Goal: Obtain resource: Download file/media

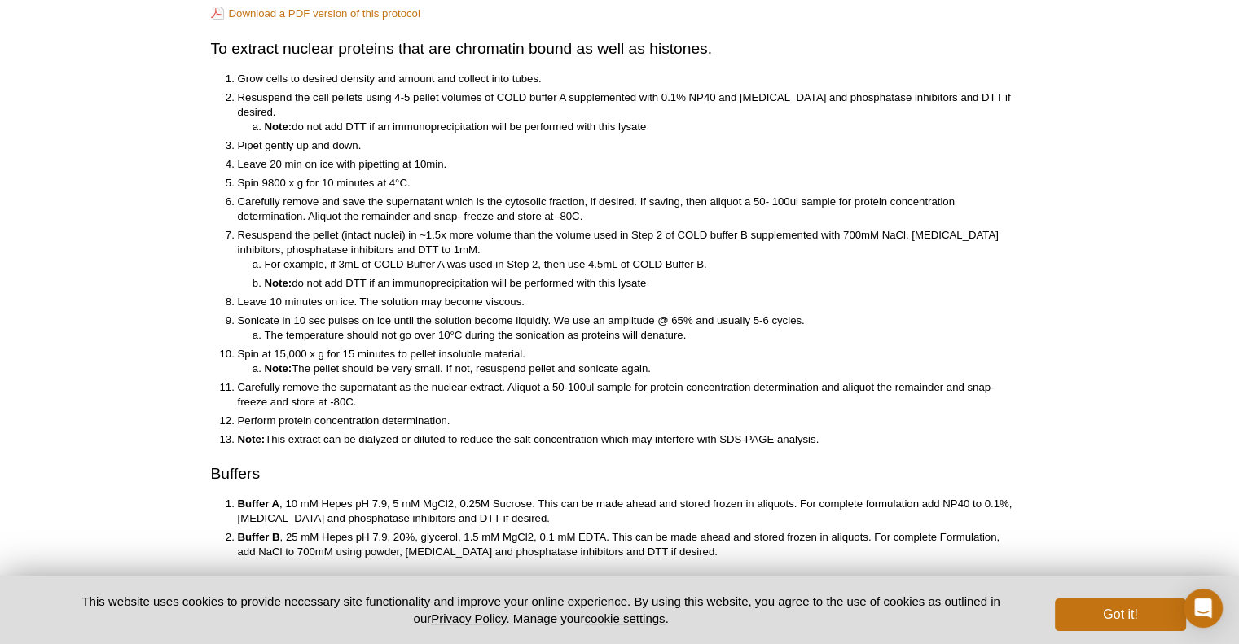
scroll to position [124, 0]
click at [297, 12] on link "Download a PDF version of this protocol" at bounding box center [315, 14] width 209 height 15
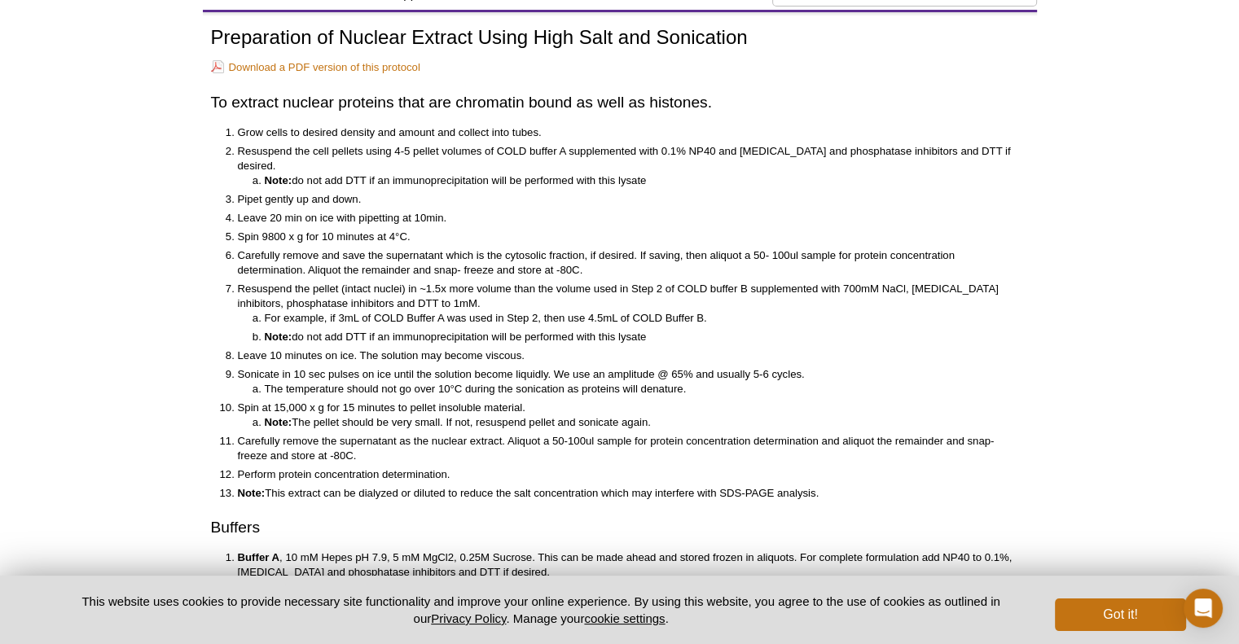
scroll to position [84, 0]
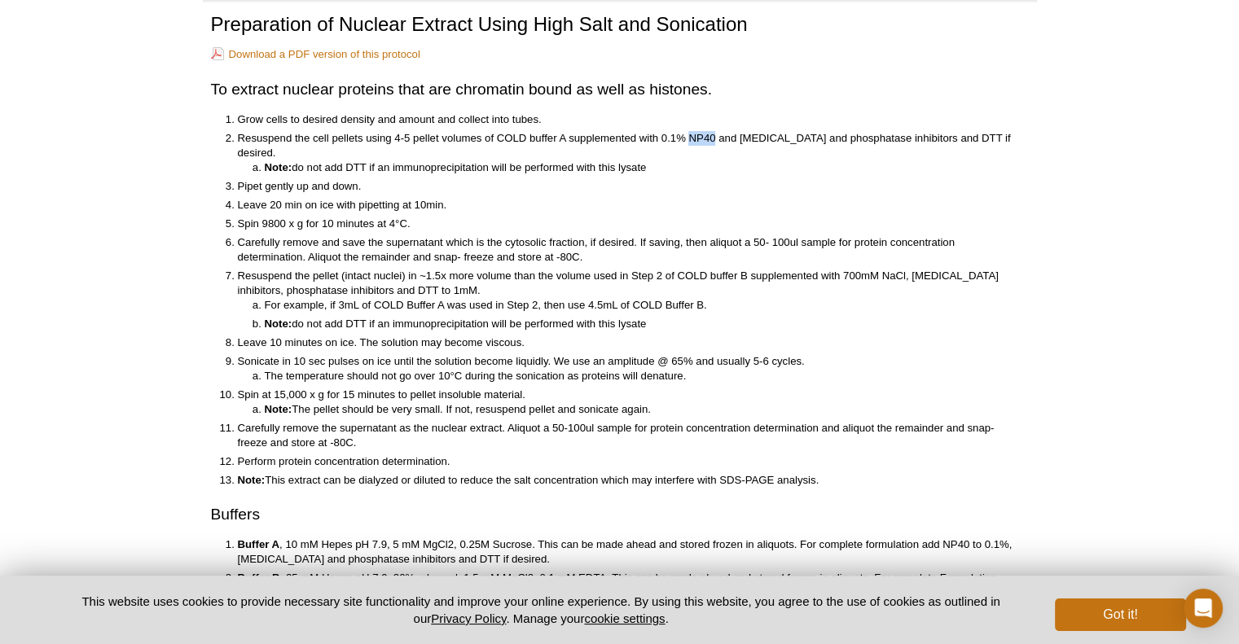
drag, startPoint x: 690, startPoint y: 141, endPoint x: 715, endPoint y: 138, distance: 25.5
click at [715, 138] on li "Resuspend the cell pellets using 4-5 pellet volumes of COLD buffer A supplement…" at bounding box center [625, 153] width 775 height 44
copy li "NP40"
click at [660, 217] on li "Spin 9800 x g for 10 minutes at 4°C." at bounding box center [625, 224] width 775 height 15
click at [438, 278] on li "Resuspend the pellet (intact nuclei) in ~1.5x more volume than the volume used …" at bounding box center [625, 300] width 775 height 63
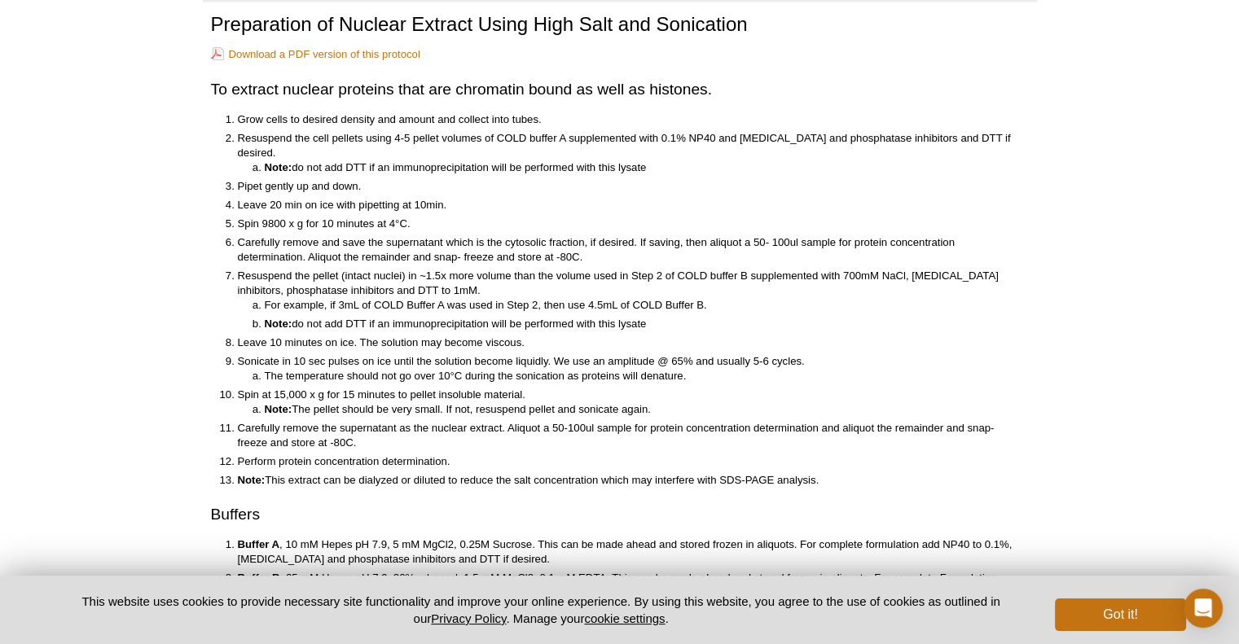
click at [411, 271] on li "Resuspend the pellet (intact nuclei) in ~1.5x more volume than the volume used …" at bounding box center [625, 300] width 775 height 63
